Goal: Transaction & Acquisition: Register for event/course

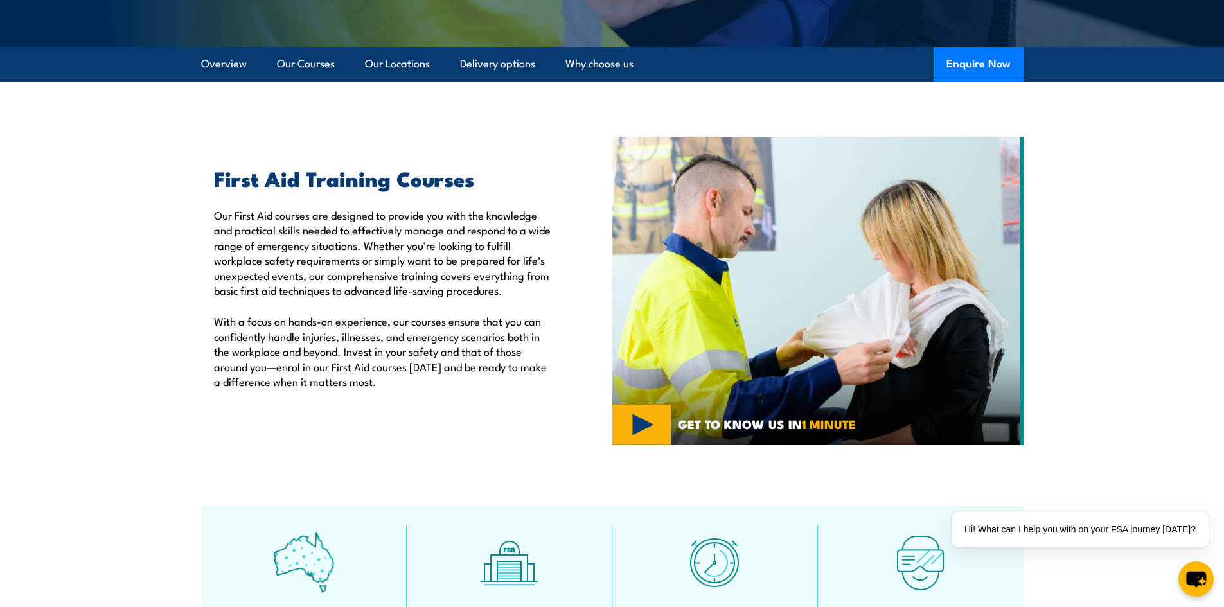
scroll to position [257, 0]
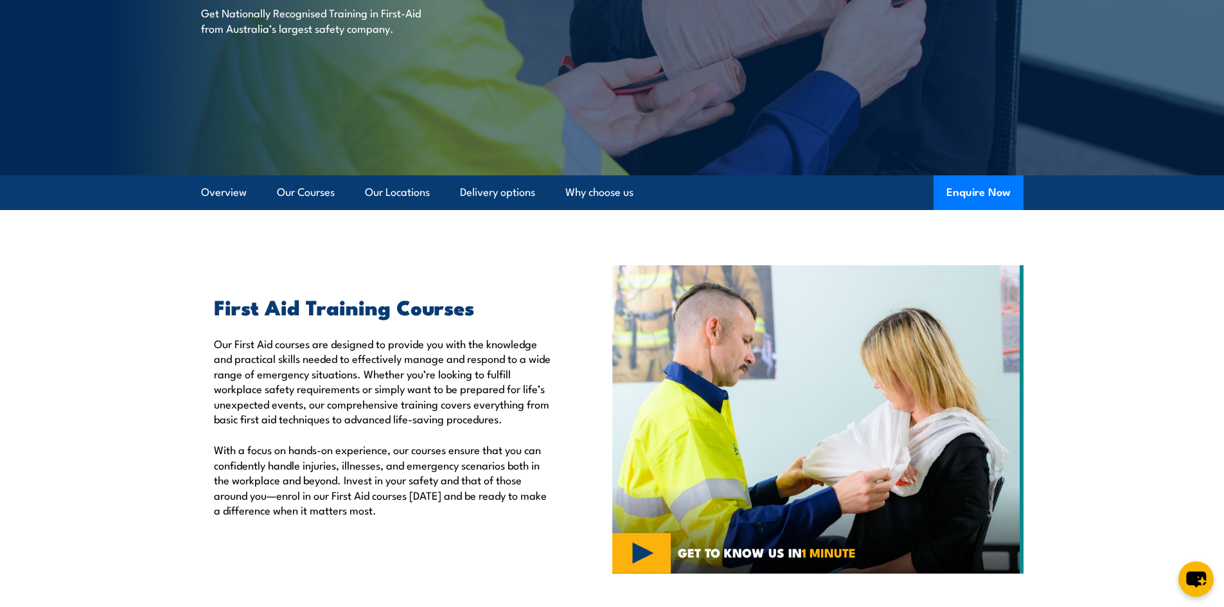
scroll to position [257, 0]
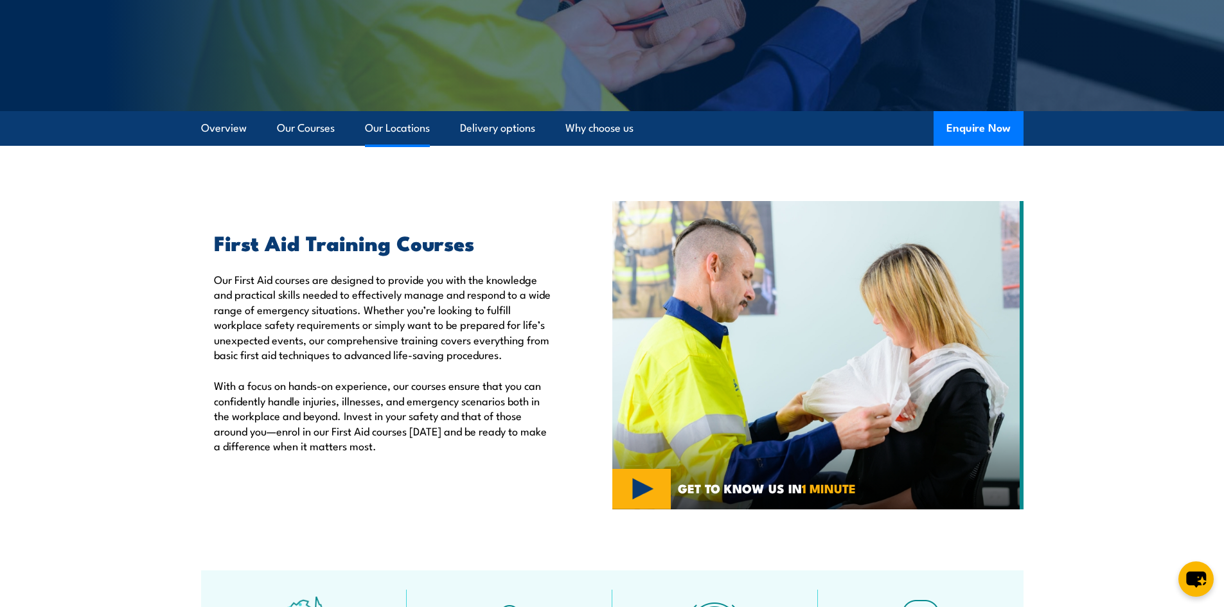
click at [411, 134] on link "Our Locations" at bounding box center [397, 128] width 65 height 34
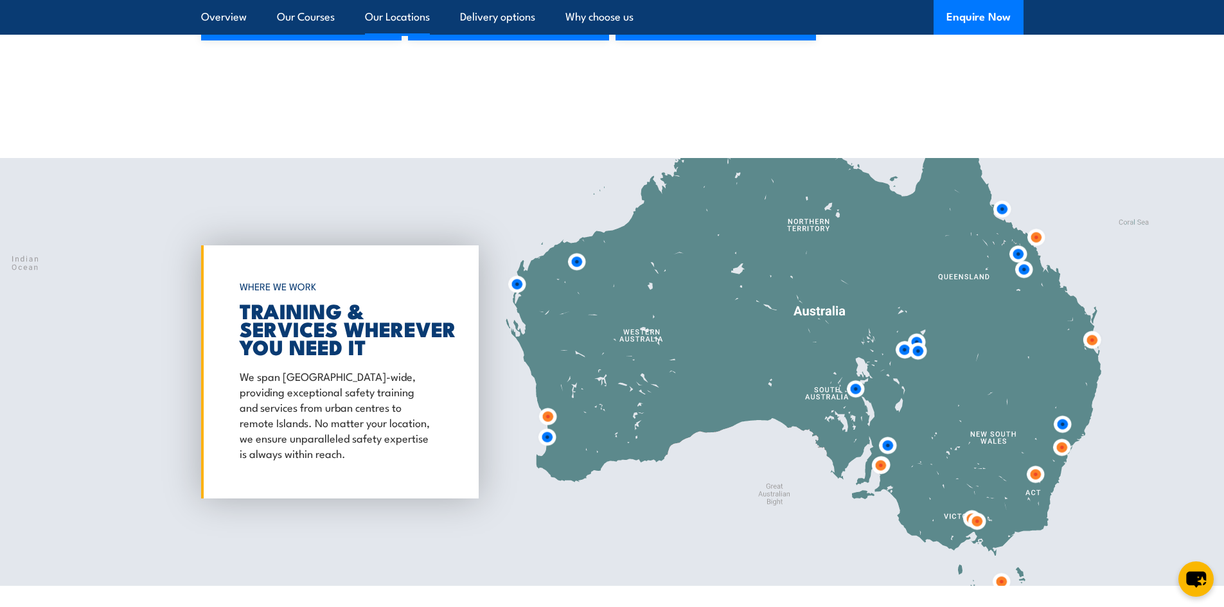
scroll to position [2631, 0]
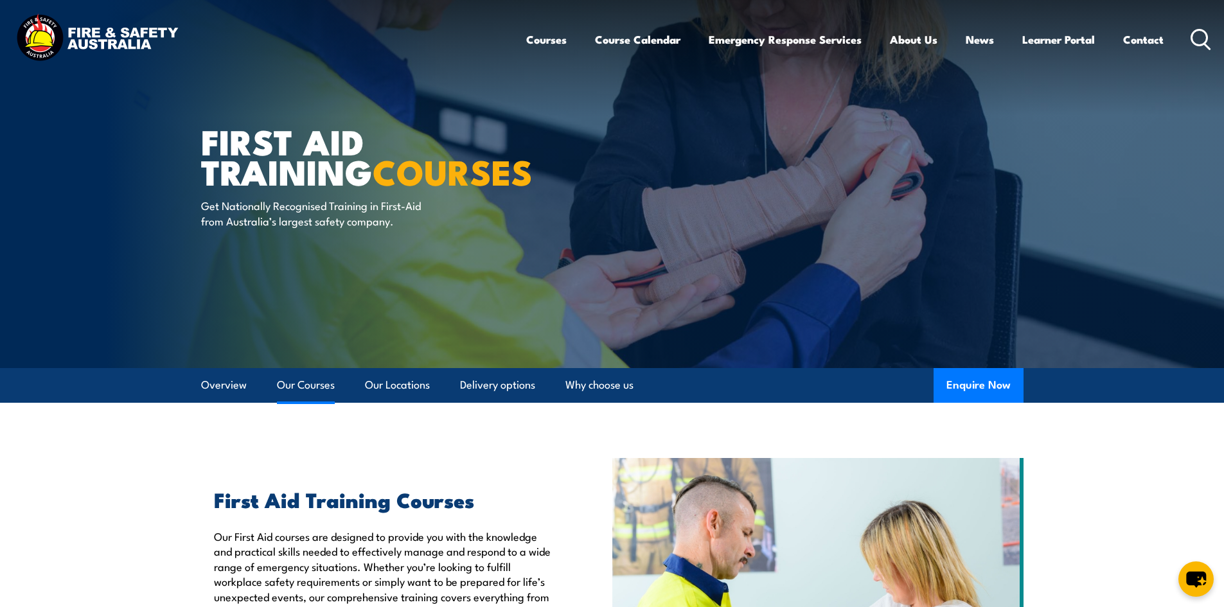
click at [299, 379] on link "Our Courses" at bounding box center [306, 385] width 58 height 34
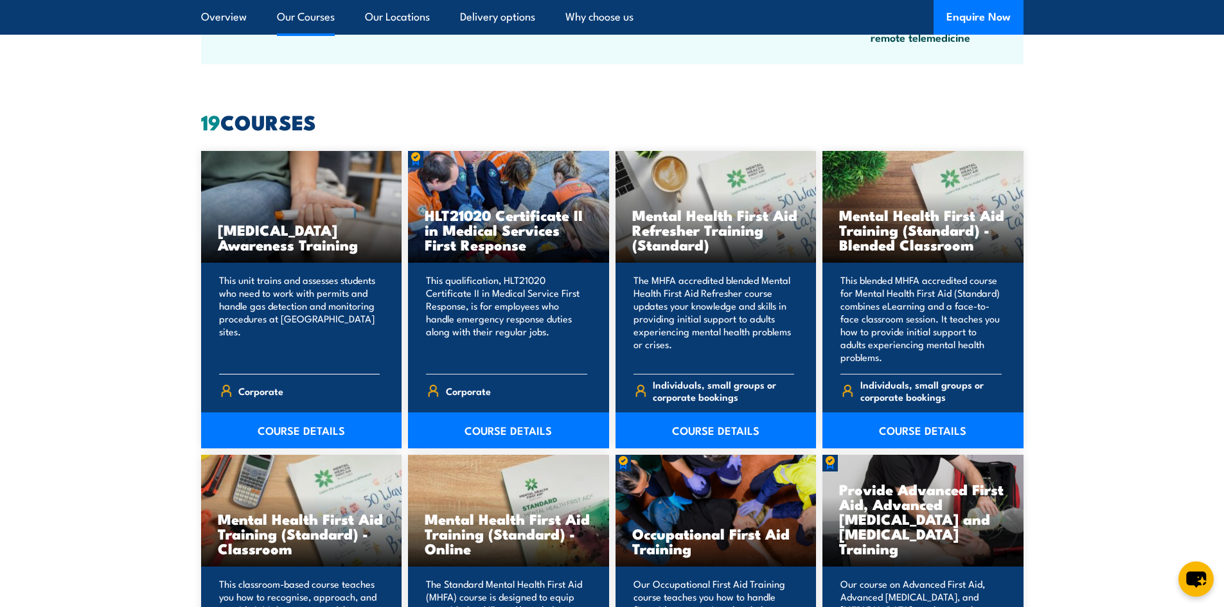
scroll to position [975, 0]
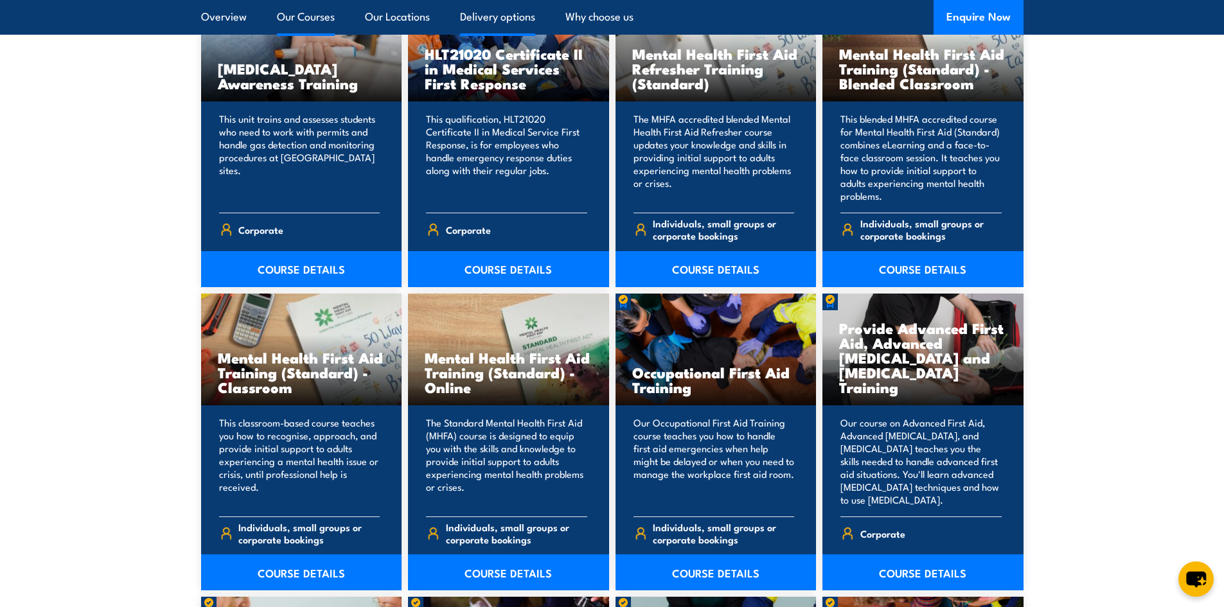
scroll to position [1055, 0]
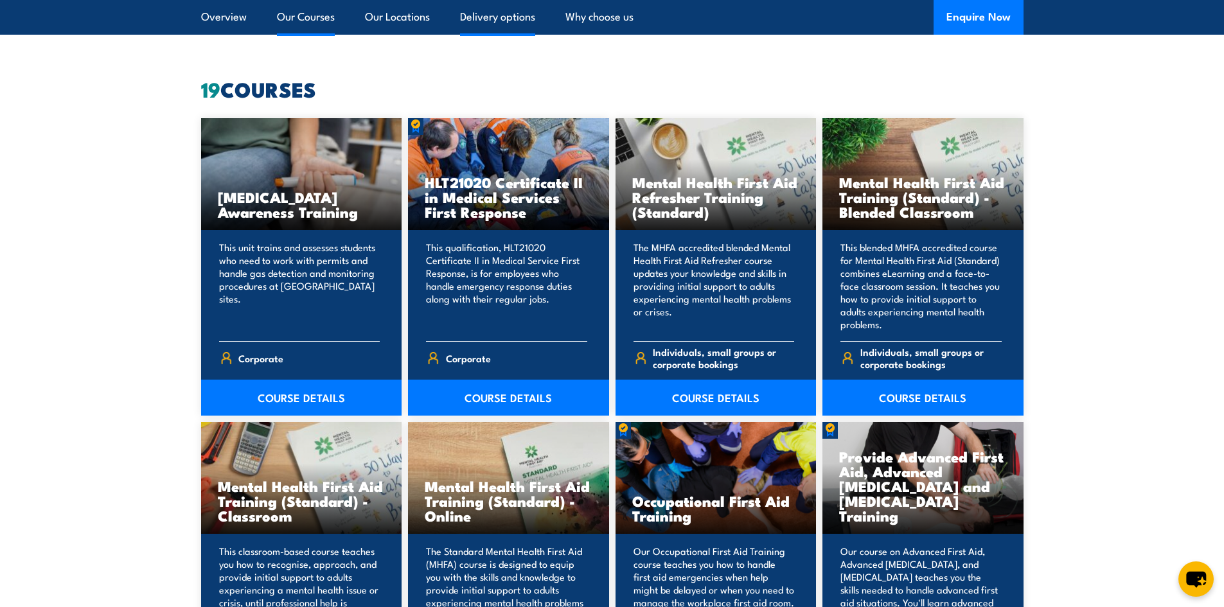
scroll to position [2631, 0]
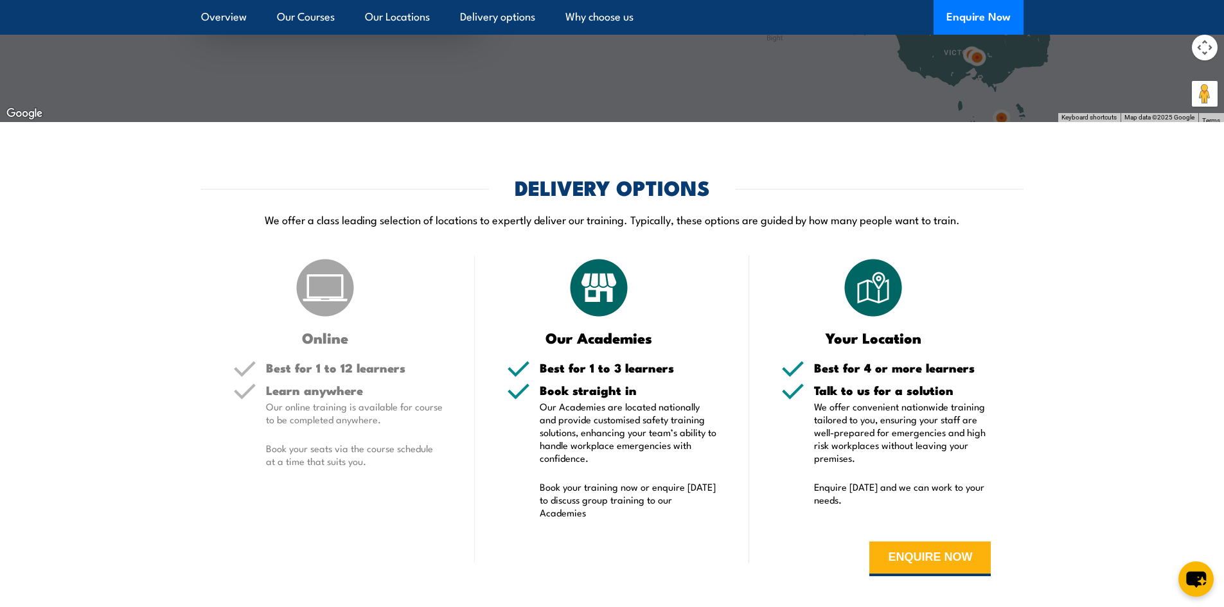
scroll to position [3081, 0]
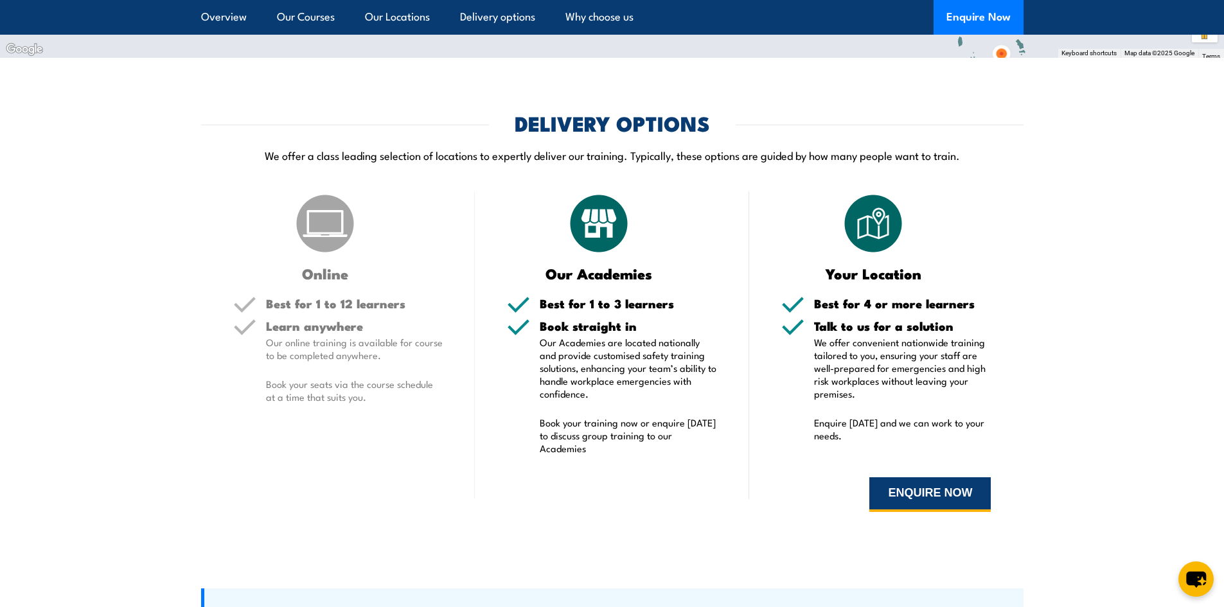
click at [919, 490] on button "ENQUIRE NOW" at bounding box center [929, 494] width 121 height 35
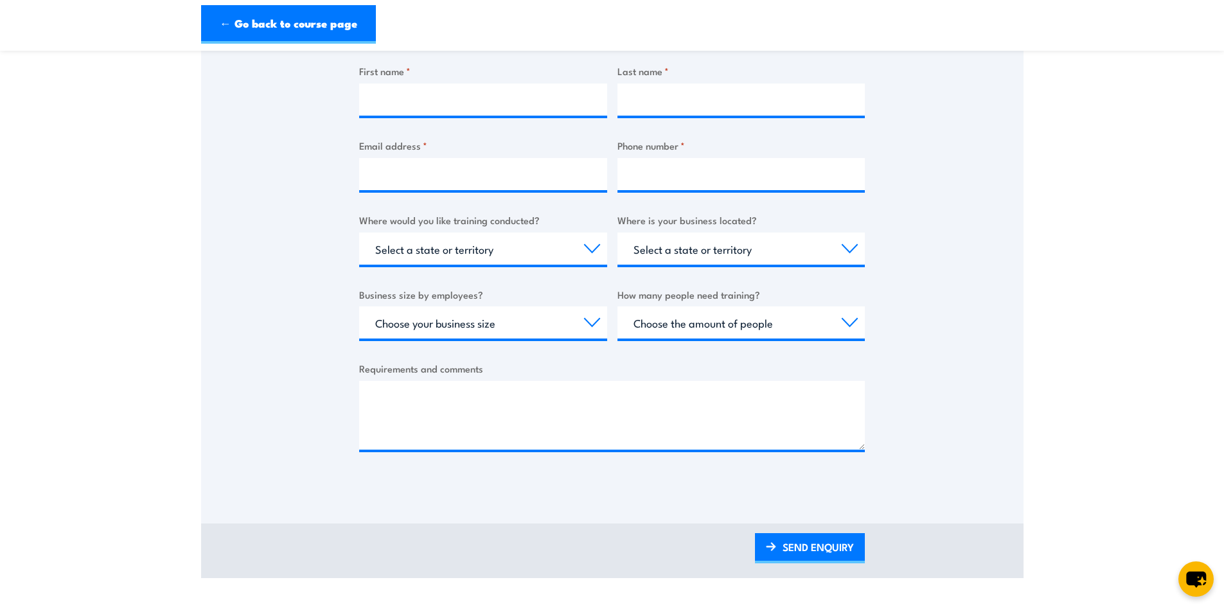
scroll to position [257, 0]
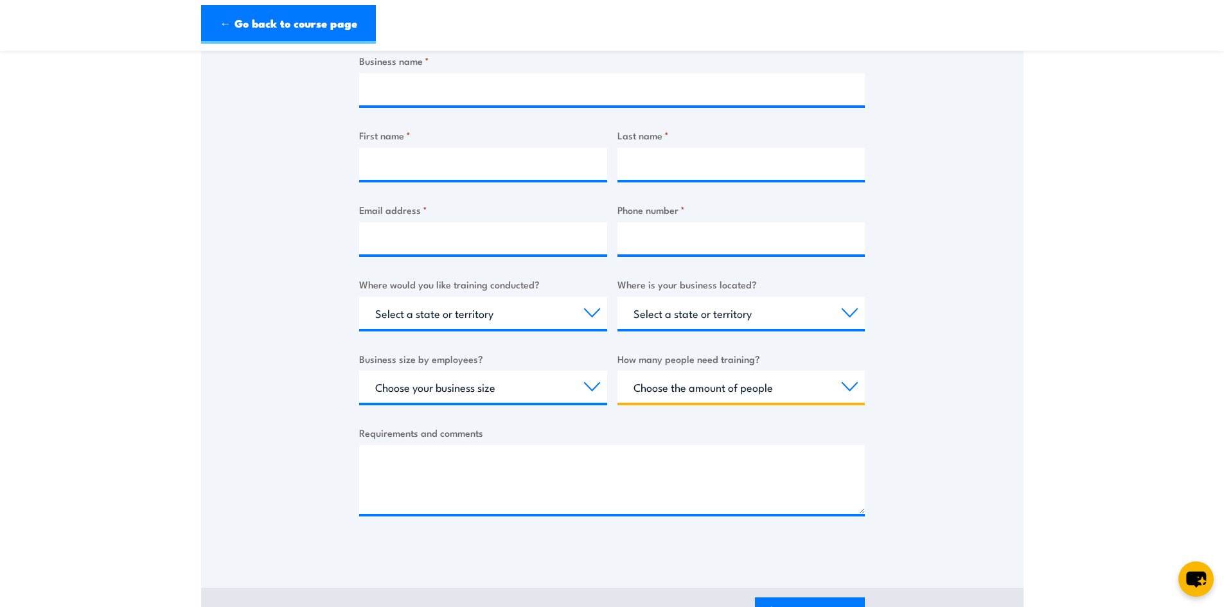
click at [841, 389] on select "Choose the amount of people 1 to 4 5 to 19 20+" at bounding box center [742, 387] width 248 height 32
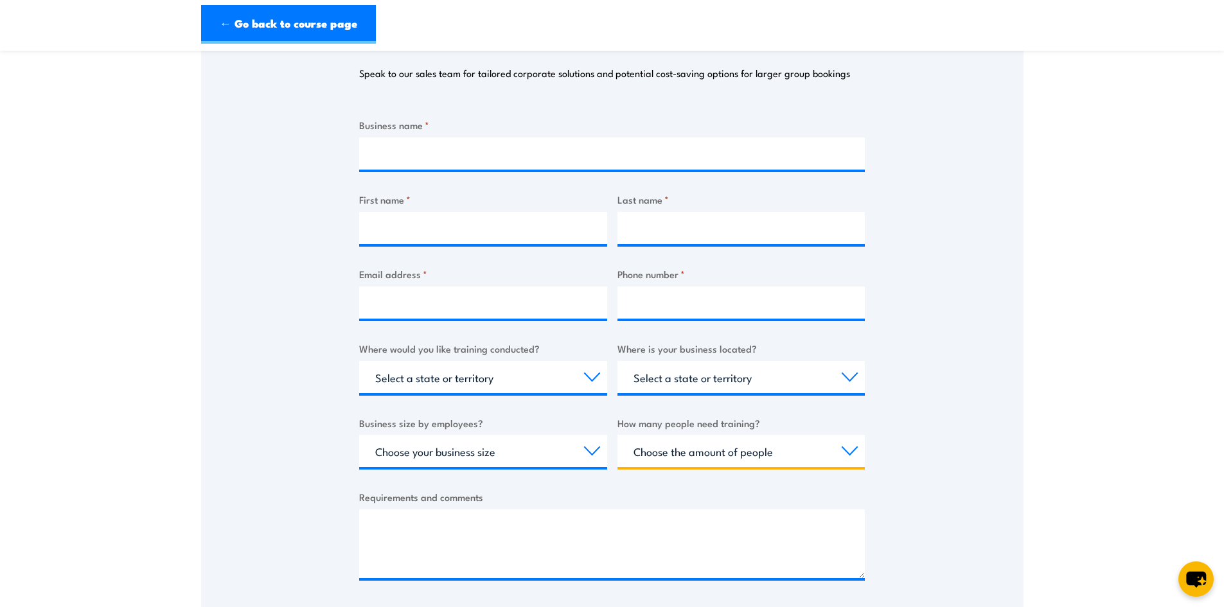
scroll to position [129, 0]
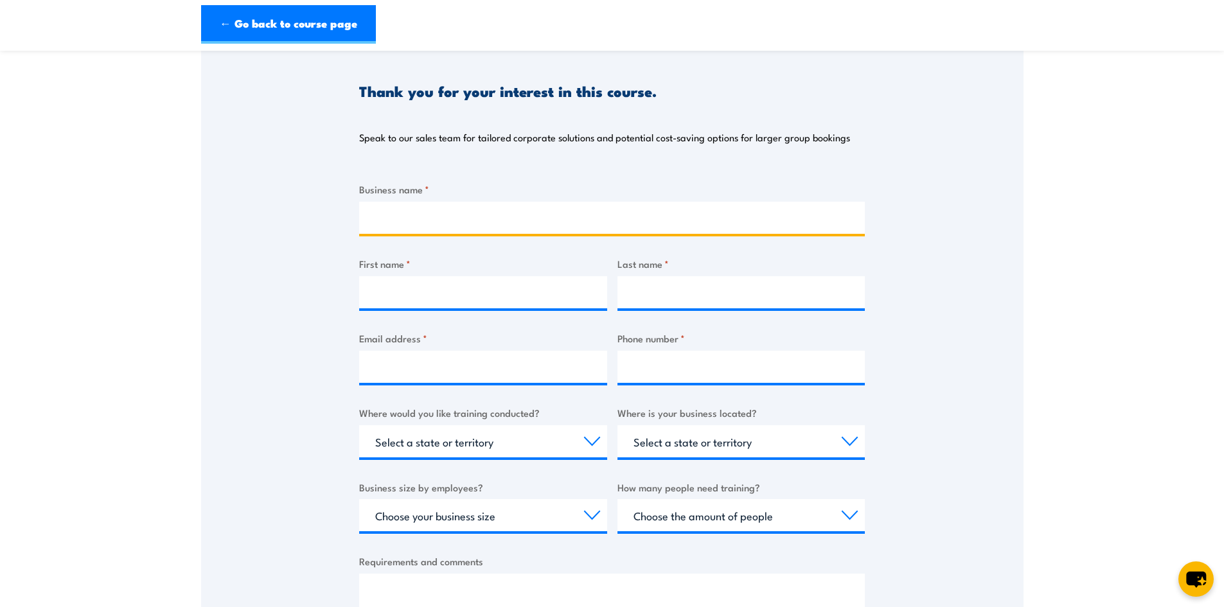
click at [378, 220] on input "Business name *" at bounding box center [612, 218] width 506 height 32
type input "Hellenic Community Aged c"
